Goal: Information Seeking & Learning: Check status

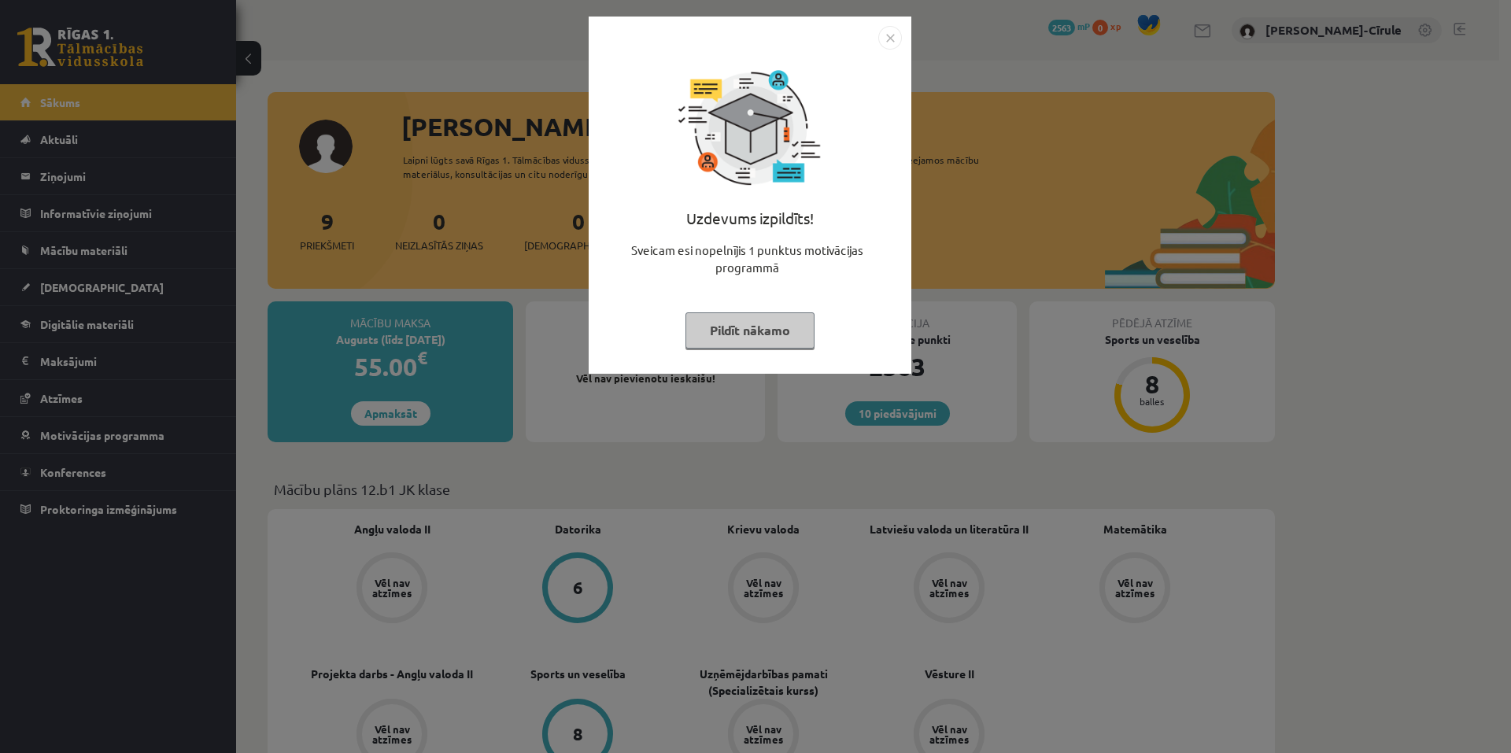
click at [752, 342] on button "Pildīt nākamo" at bounding box center [749, 330] width 129 height 36
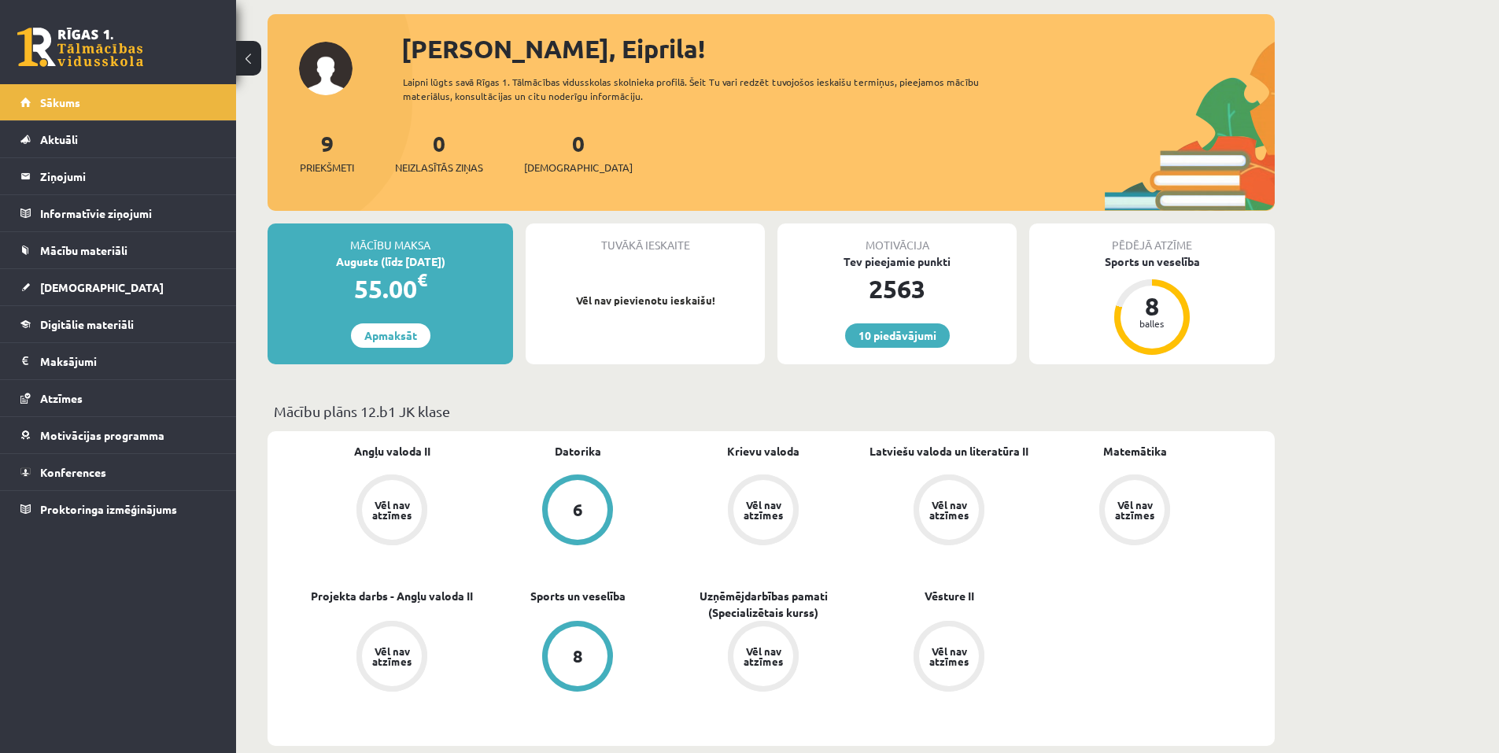
scroll to position [79, 0]
click at [156, 274] on link "[DEMOGRAPHIC_DATA]" at bounding box center [118, 287] width 196 height 36
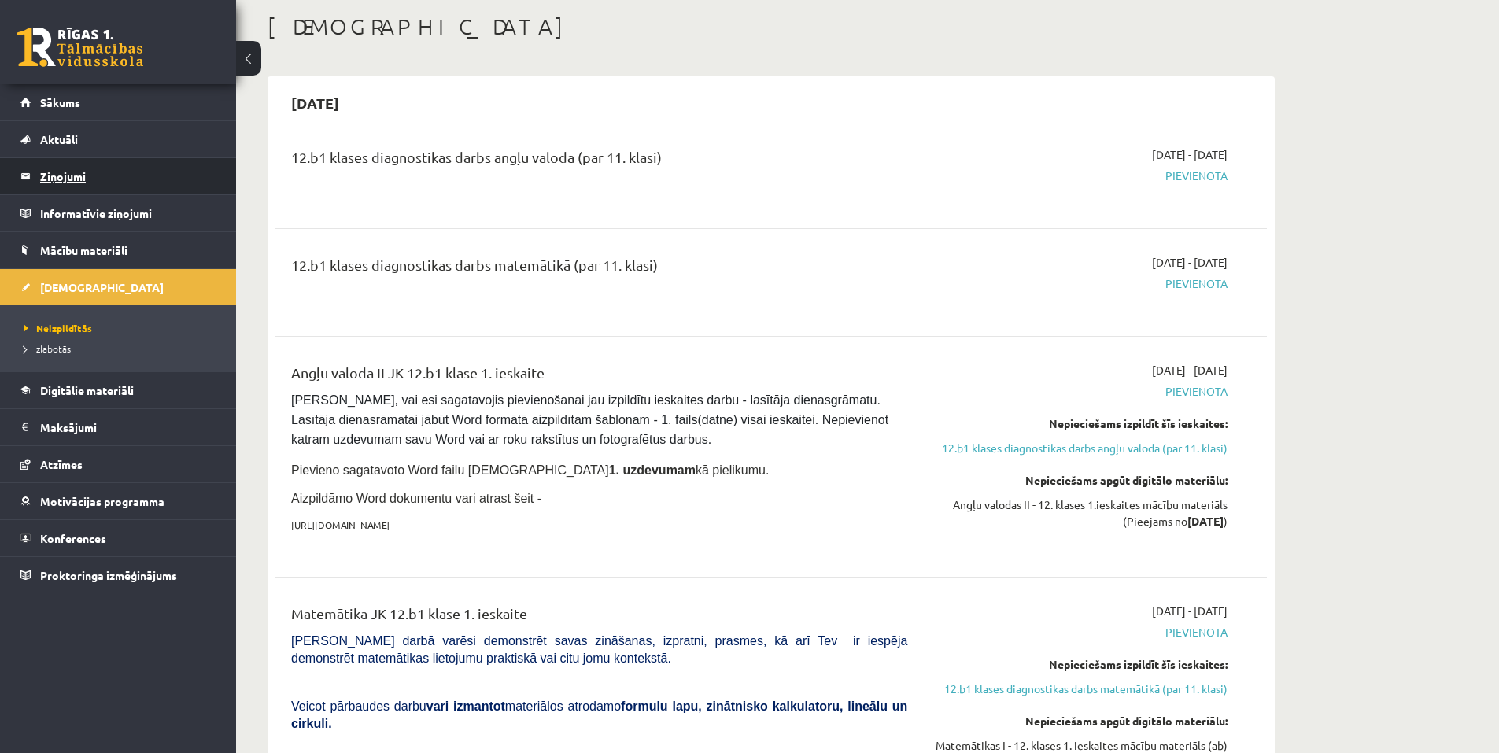
click at [96, 168] on legend "Ziņojumi 0" at bounding box center [128, 176] width 176 height 36
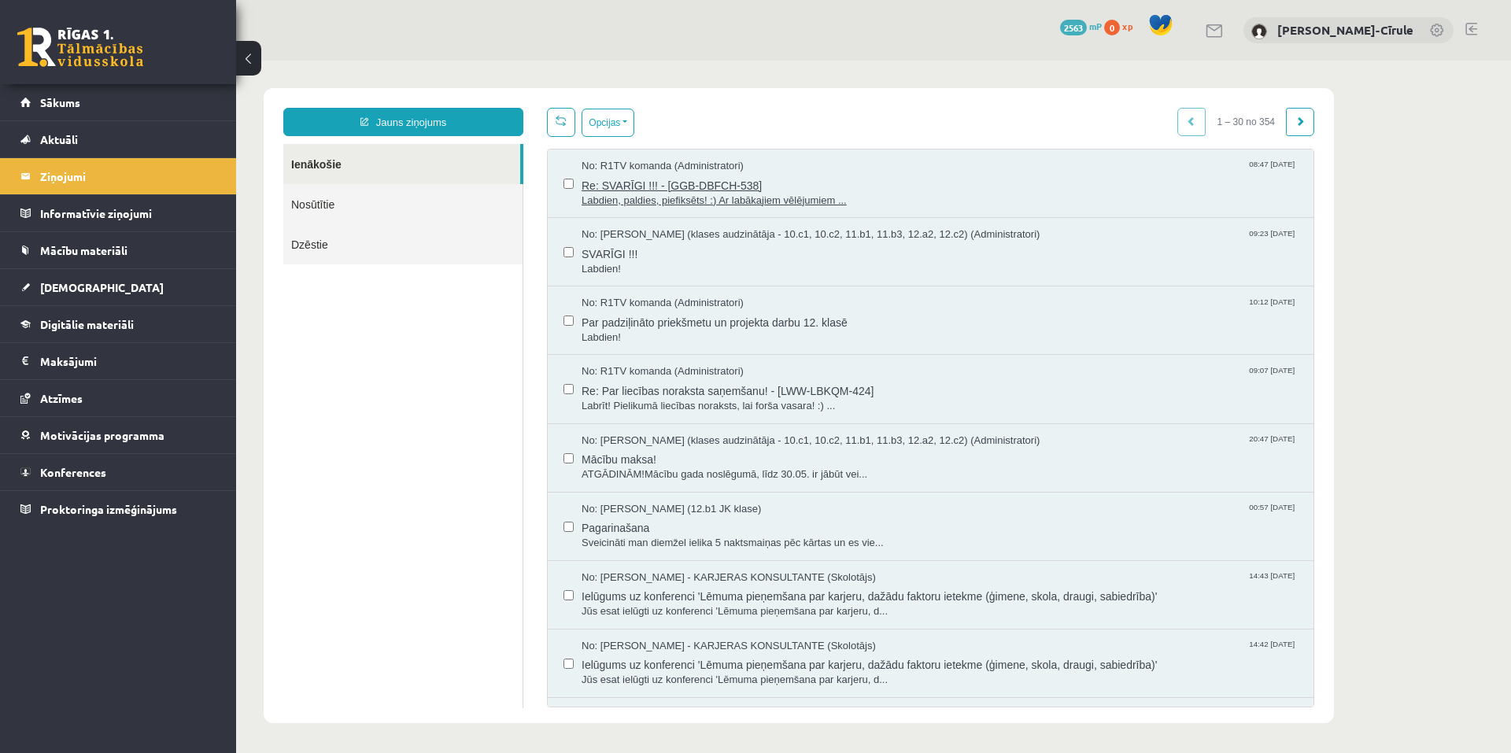
click at [703, 169] on span "No: R1TV komanda (Administratori)" at bounding box center [662, 166] width 162 height 15
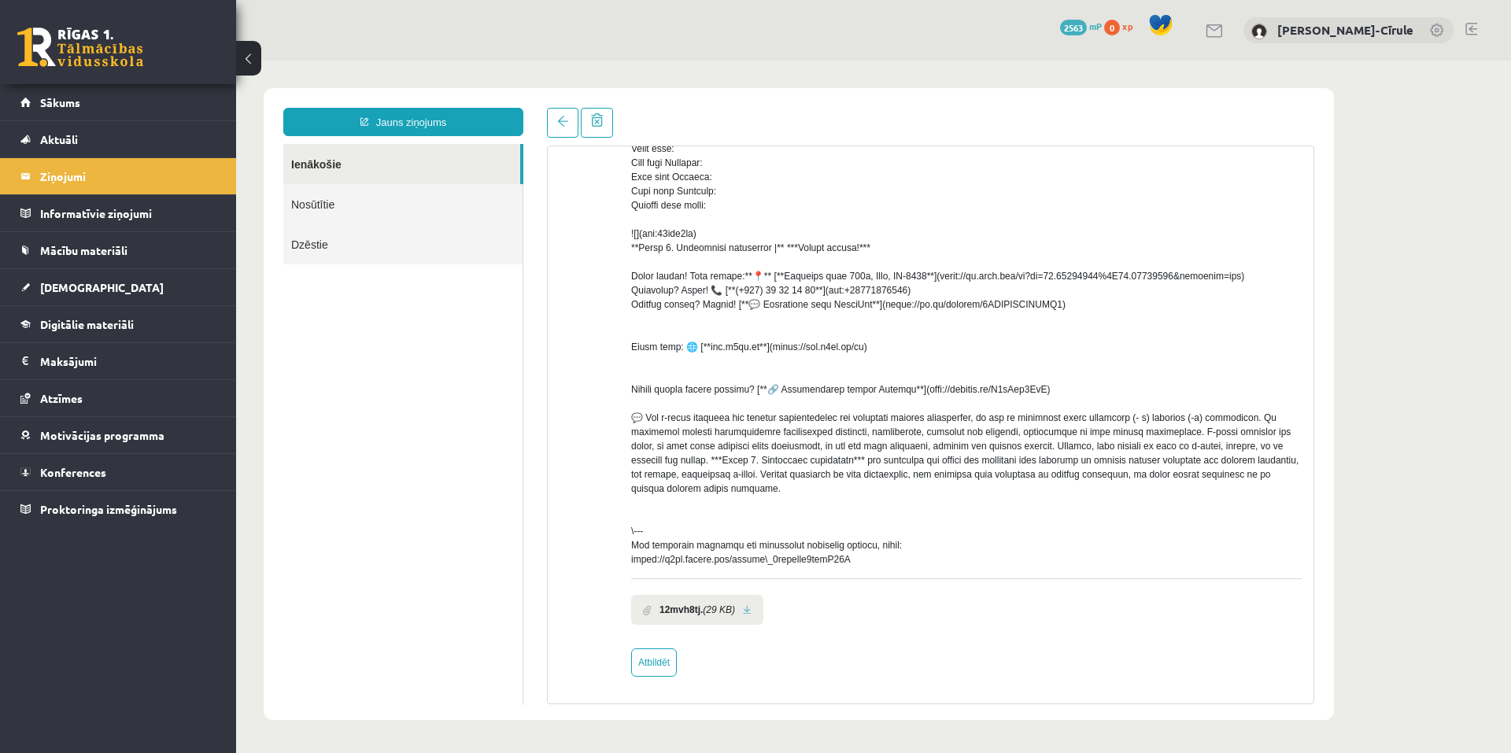
scroll to position [330, 0]
click at [746, 613] on link at bounding box center [747, 610] width 9 height 10
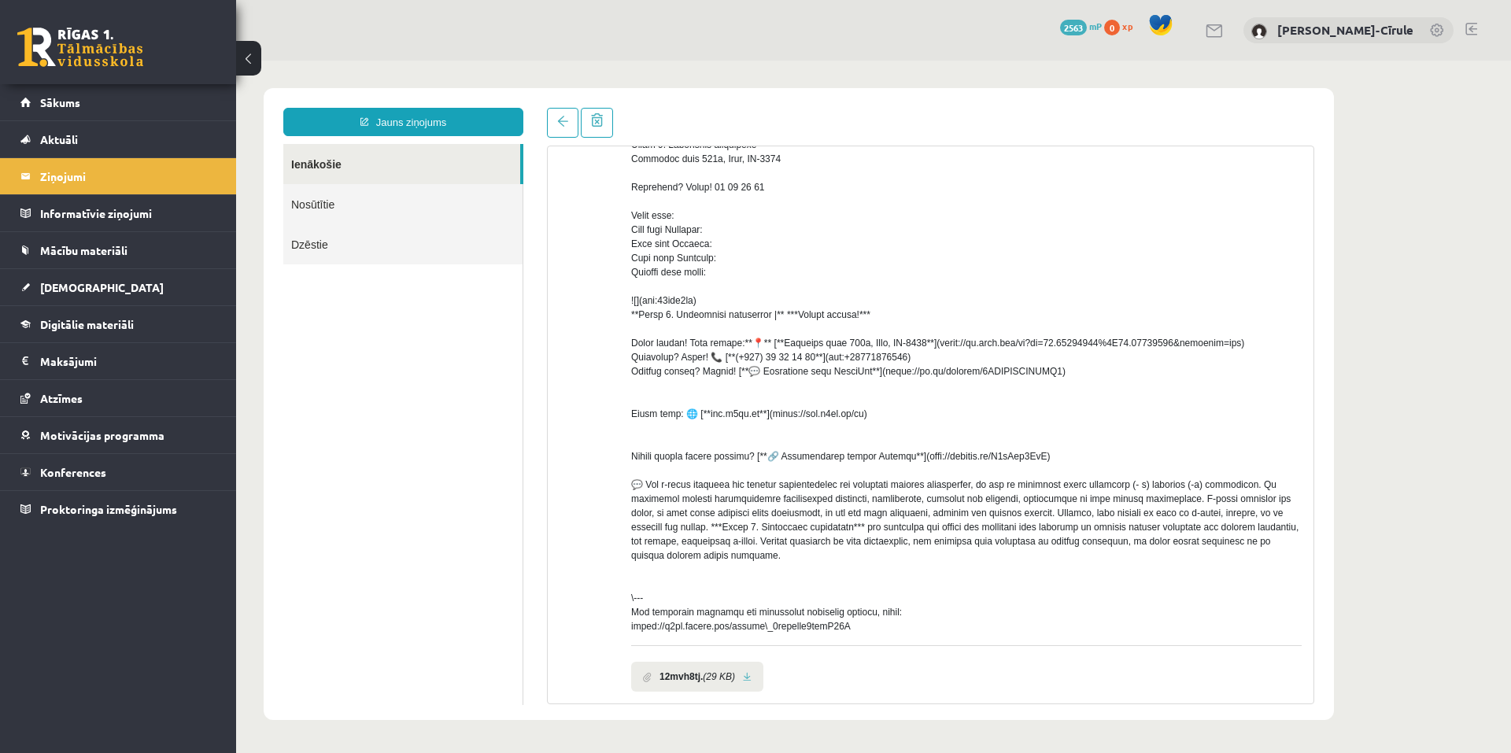
scroll to position [94, 0]
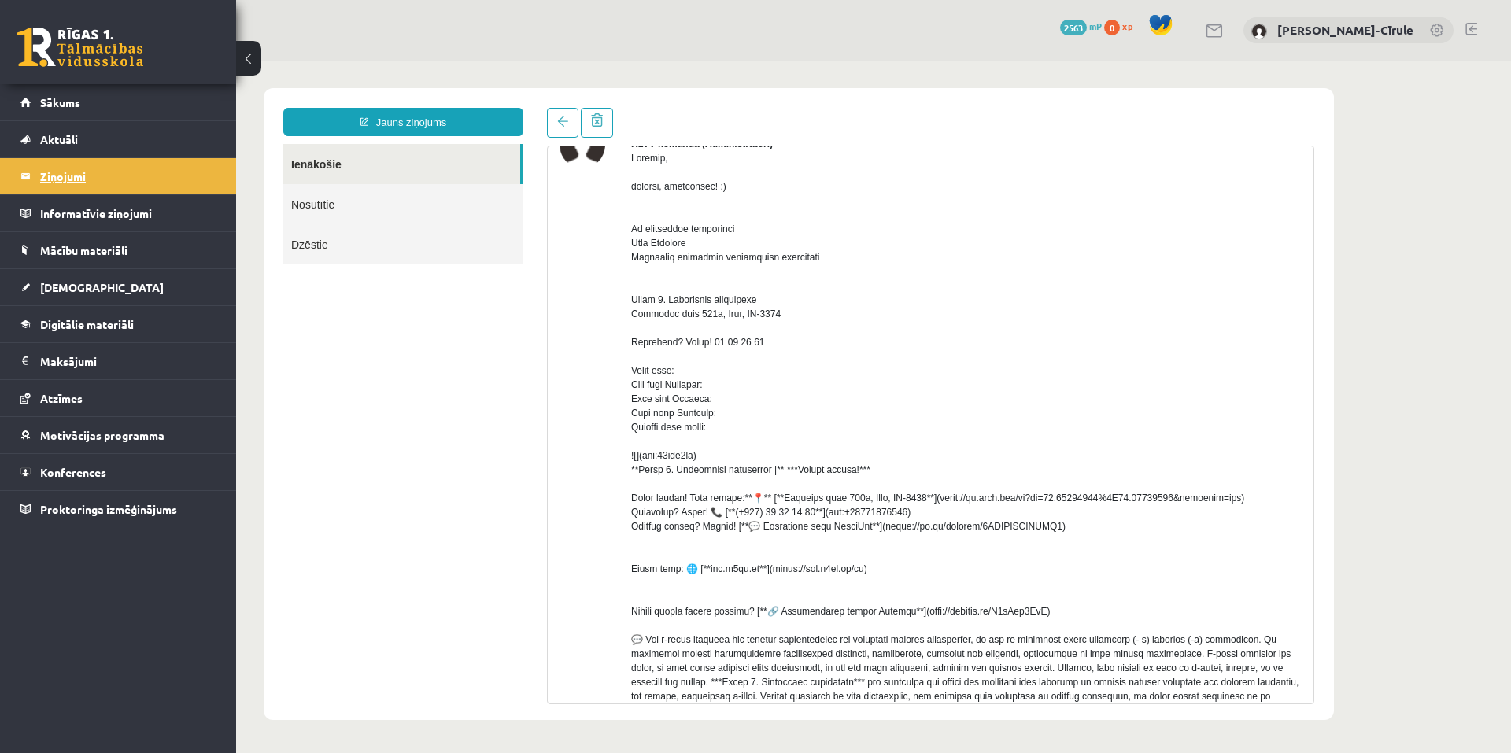
click at [123, 171] on legend "Ziņojumi 0" at bounding box center [128, 176] width 176 height 36
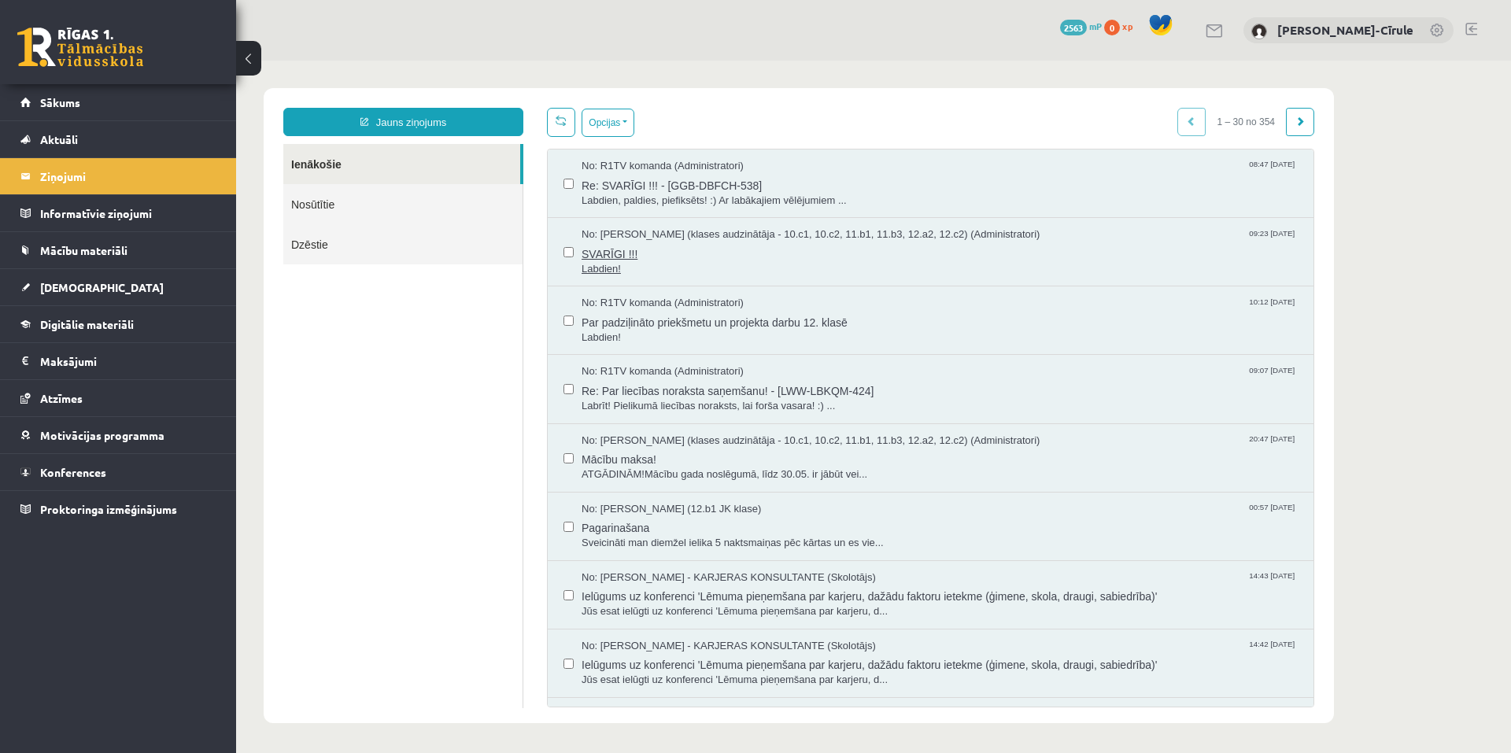
scroll to position [0, 0]
click at [676, 264] on span "Labdien!" at bounding box center [939, 269] width 716 height 15
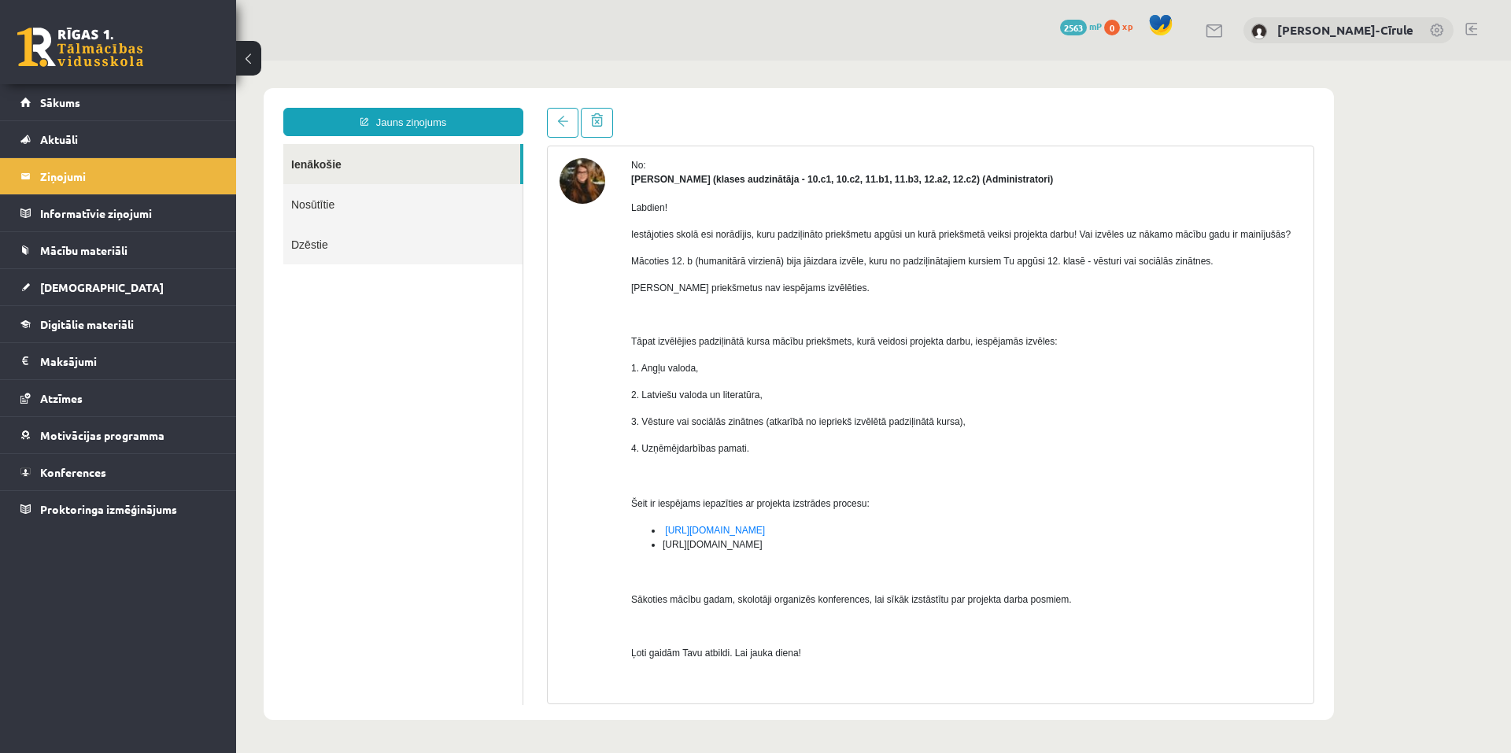
scroll to position [57, 0]
click at [135, 114] on link "Sākums" at bounding box center [118, 102] width 196 height 36
